Goal: Answer question/provide support

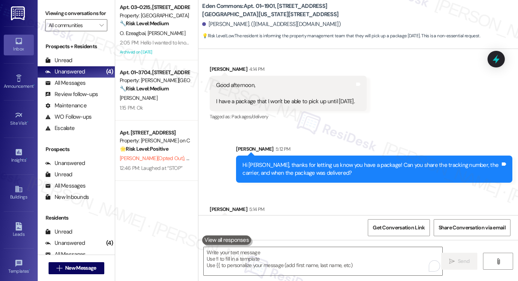
click at [312, 221] on div "I don't have that info. I was responding to a message I received stating that t…" at bounding box center [345, 237] width 258 height 32
click at [495, 55] on icon at bounding box center [496, 59] width 13 height 13
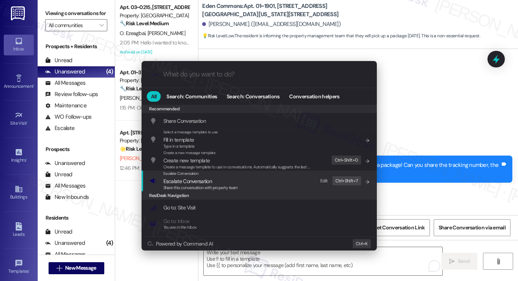
click at [252, 183] on div "Escalate Conversation Escalate Conversation Share this conversation with proper…" at bounding box center [260, 180] width 220 height 20
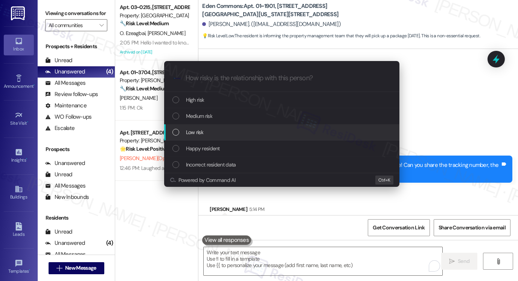
click at [196, 129] on span "Low risk" at bounding box center [194, 132] width 17 height 8
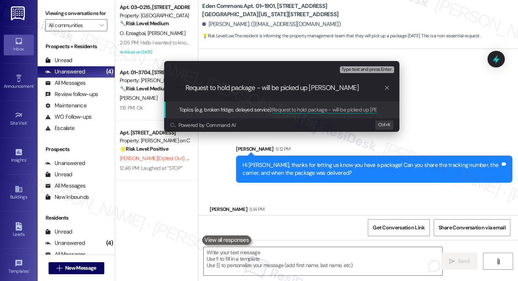
type input "Request to hold package - will be picked up [DATE]"
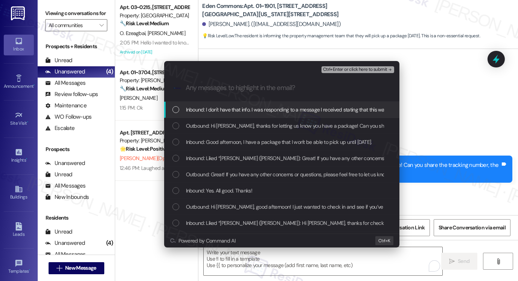
click at [266, 113] on span "Inbound: I don't have that info. I was responding to a message I received stati…" at bounding box center [352, 109] width 332 height 8
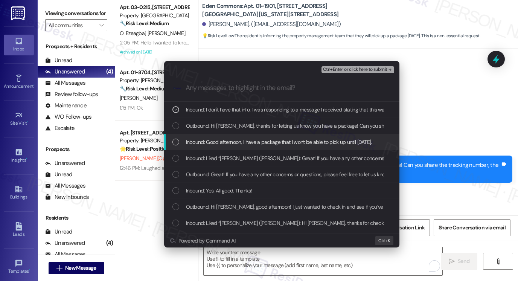
click at [266, 144] on span "Inbound: Good afternoon, I have a package that I won't be able to pick up until…" at bounding box center [279, 142] width 186 height 8
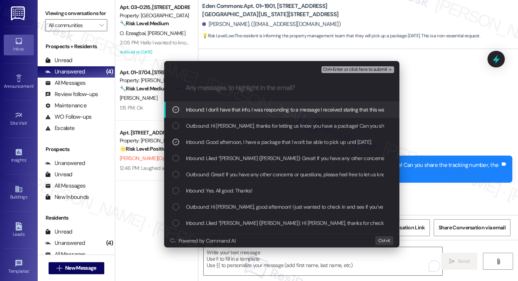
click at [368, 67] on span "Ctrl+Enter or click here to submit" at bounding box center [355, 69] width 64 height 5
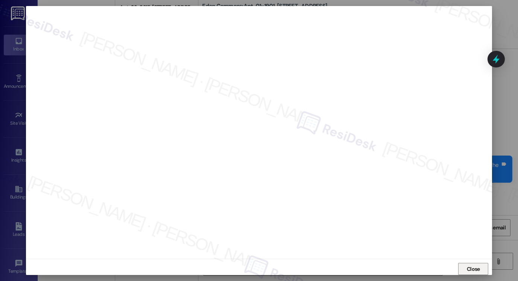
click at [468, 262] on div "Close" at bounding box center [259, 269] width 466 height 20
click at [467, 265] on span "Close" at bounding box center [473, 269] width 13 height 8
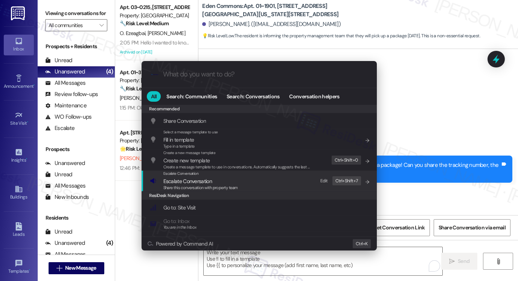
click at [213, 177] on span "Escalate Conversation" at bounding box center [200, 181] width 75 height 8
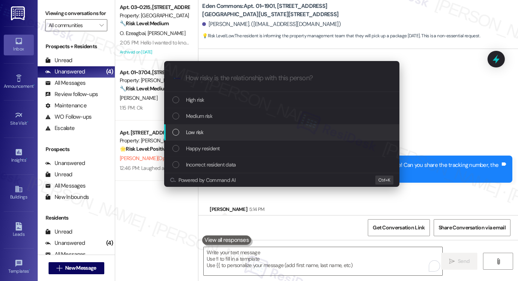
click at [199, 129] on span "Low risk" at bounding box center [194, 132] width 17 height 8
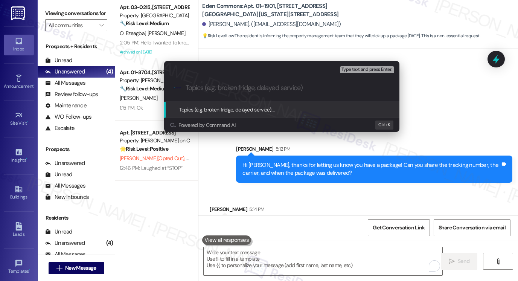
paste input "Request to hold package - will be picked up [DATE])"
type input "Request to hold package - will be picked up [DATE]"
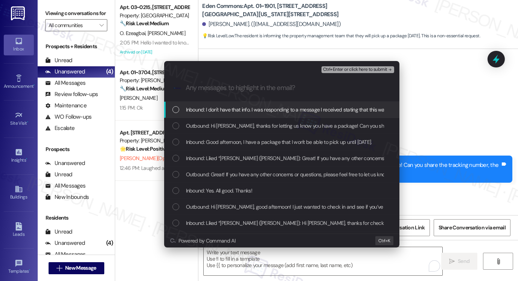
click at [202, 112] on span "Inbound: I don't have that info. I was responding to a message I received stati…" at bounding box center [352, 109] width 332 height 8
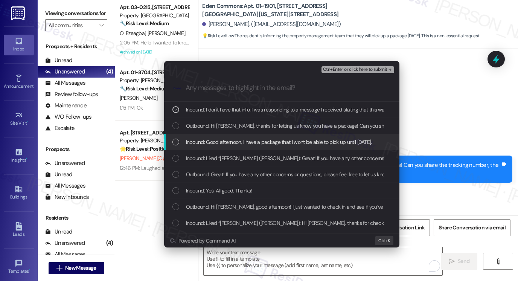
click at [207, 141] on span "Inbound: Good afternoon, I have a package that I won't be able to pick up until…" at bounding box center [279, 142] width 186 height 8
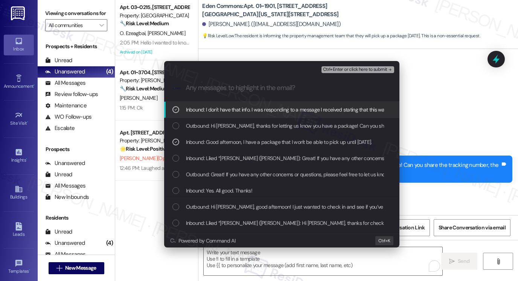
click at [330, 69] on span "Ctrl+Enter or click here to submit" at bounding box center [355, 69] width 64 height 5
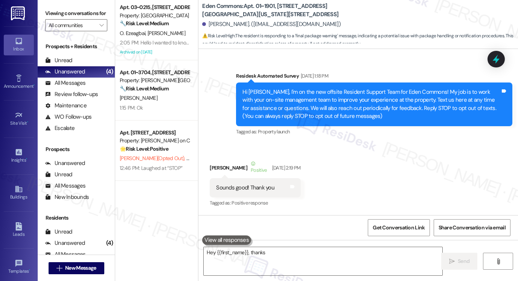
scroll to position [5151, 0]
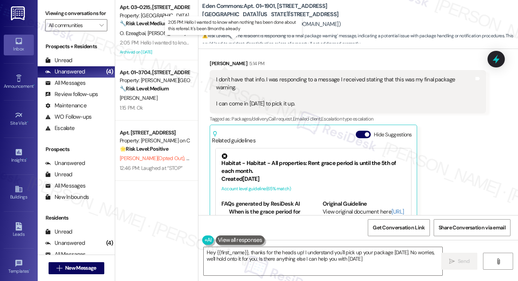
type textarea "Hey {{first_name}}, thanks for the heads up! I understand you'll pick up your p…"
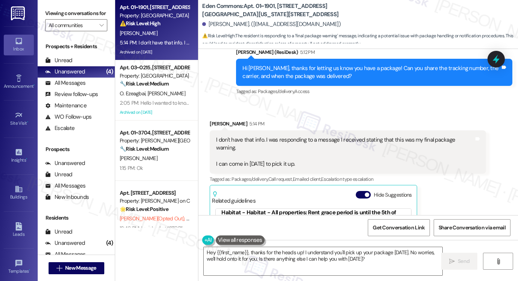
scroll to position [5038, 0]
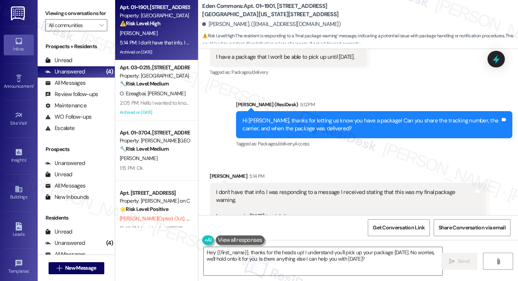
click at [304, 188] on div "I don't have that info. I was responding to a message I received stating that t…" at bounding box center [345, 204] width 258 height 32
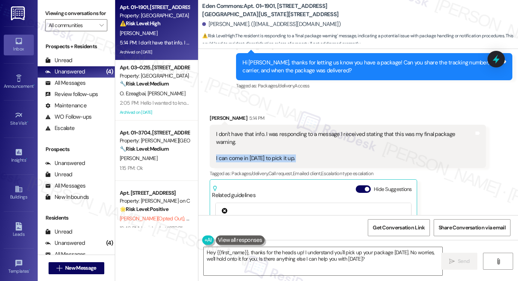
scroll to position [5076, 0]
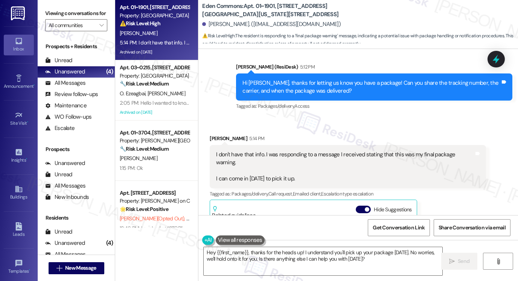
click at [325, 151] on div "I don't have that info. I was responding to a message I received stating that t…" at bounding box center [345, 167] width 258 height 32
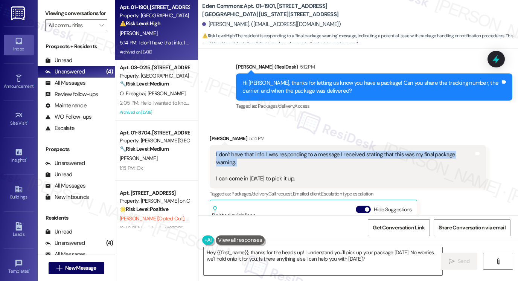
click at [325, 151] on div "I don't have that info. I was responding to a message I received stating that t…" at bounding box center [345, 167] width 258 height 32
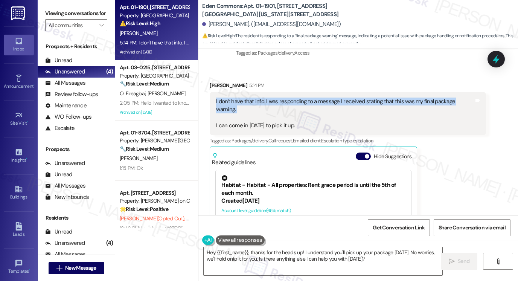
scroll to position [5151, 0]
